Goal: Transaction & Acquisition: Purchase product/service

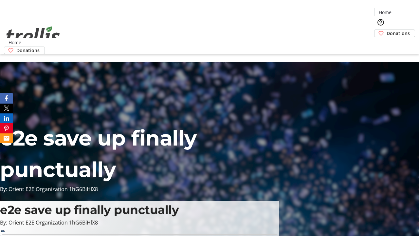
click at [401, 10] on span "Sign Up" at bounding box center [403, 9] width 19 height 8
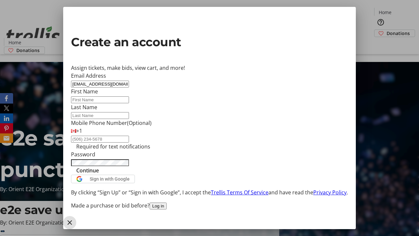
type input "[EMAIL_ADDRESS][DOMAIN_NAME]"
type input "[PERSON_NAME]"
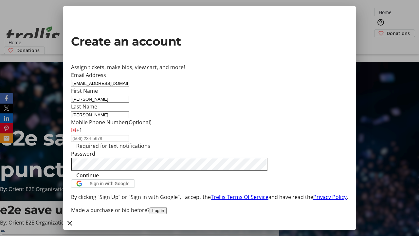
click at [99, 179] on span "Continue" at bounding box center [87, 175] width 23 height 8
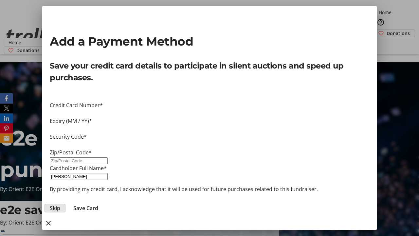
click at [60, 204] on span "Skip" at bounding box center [55, 208] width 10 height 8
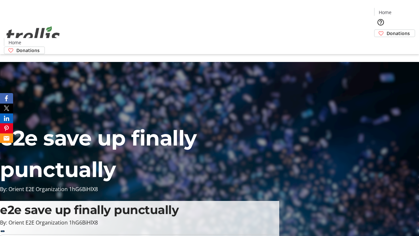
click at [387, 30] on span "Donations" at bounding box center [398, 33] width 23 height 7
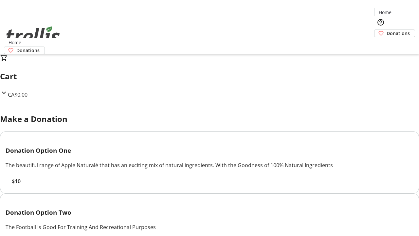
click at [21, 185] on span "$10" at bounding box center [16, 181] width 9 height 8
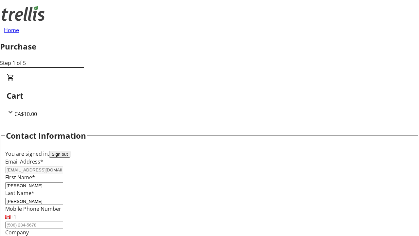
select select "CA"
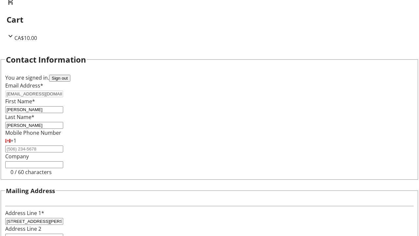
select select "BC"
type input "Kelowna"
type input "V1Y 0C2"
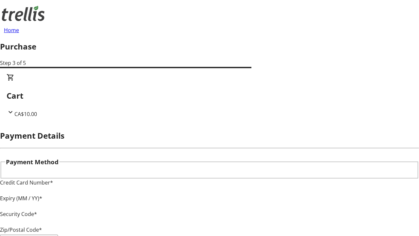
type input "V1Y 0C2"
